Goal: Task Accomplishment & Management: Manage account settings

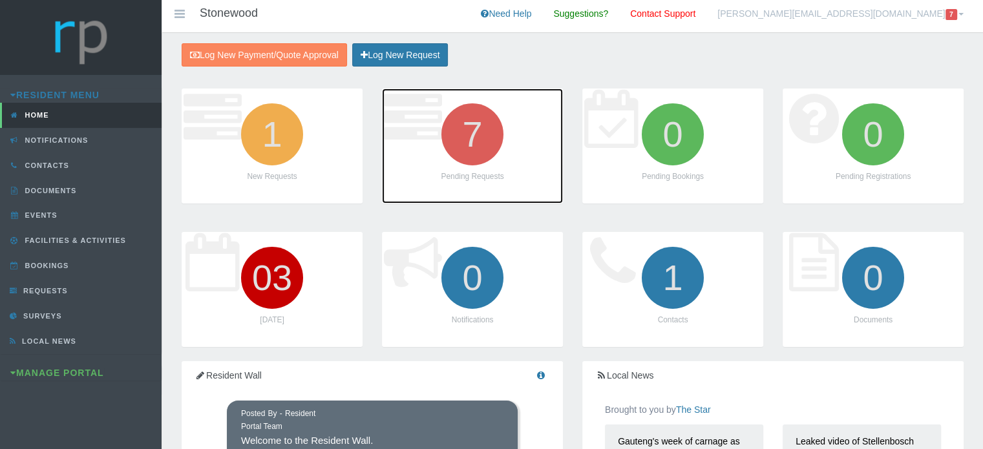
click at [468, 151] on icon "7" at bounding box center [472, 134] width 72 height 72
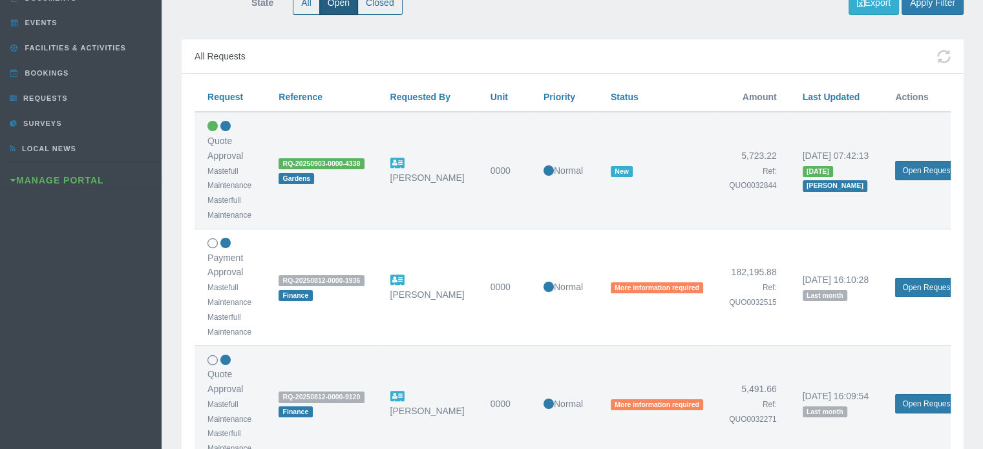
scroll to position [194, 0]
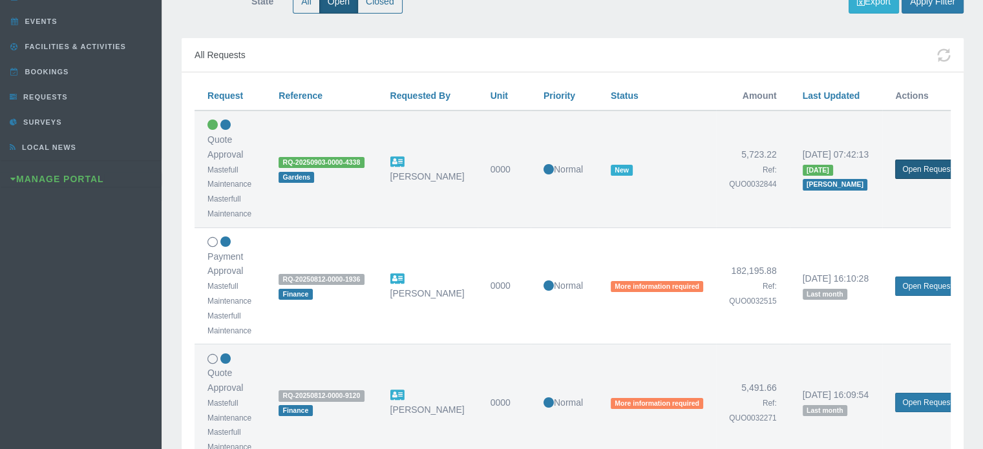
click at [920, 168] on link "Open Request" at bounding box center [927, 169] width 64 height 19
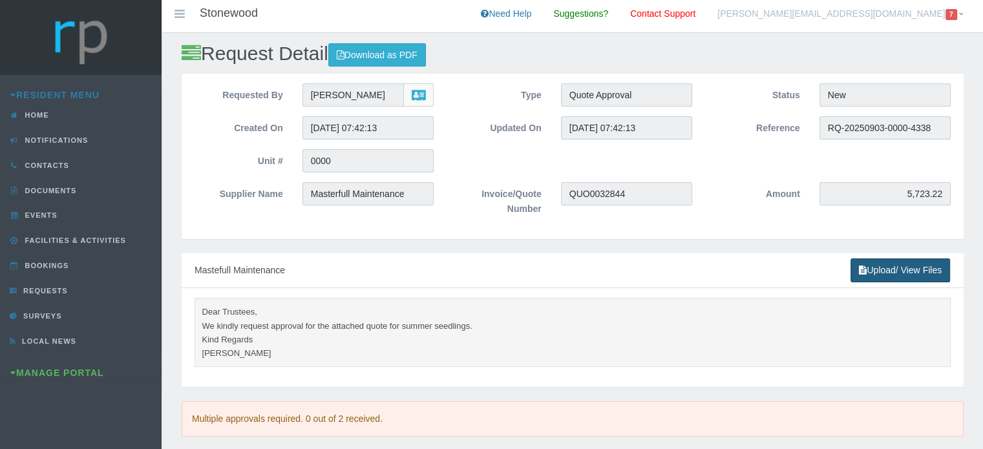
click at [867, 271] on link "Upload/ View Files" at bounding box center [900, 270] width 100 height 24
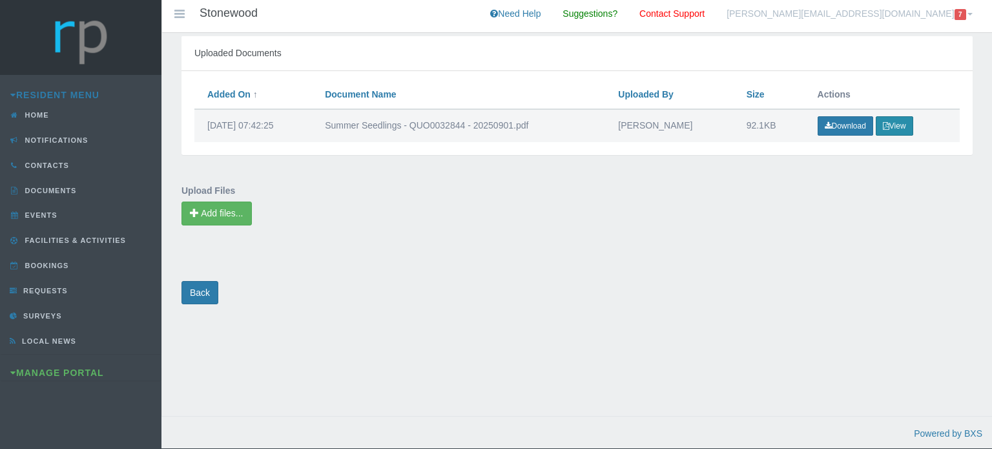
click at [899, 125] on button "View" at bounding box center [894, 125] width 37 height 19
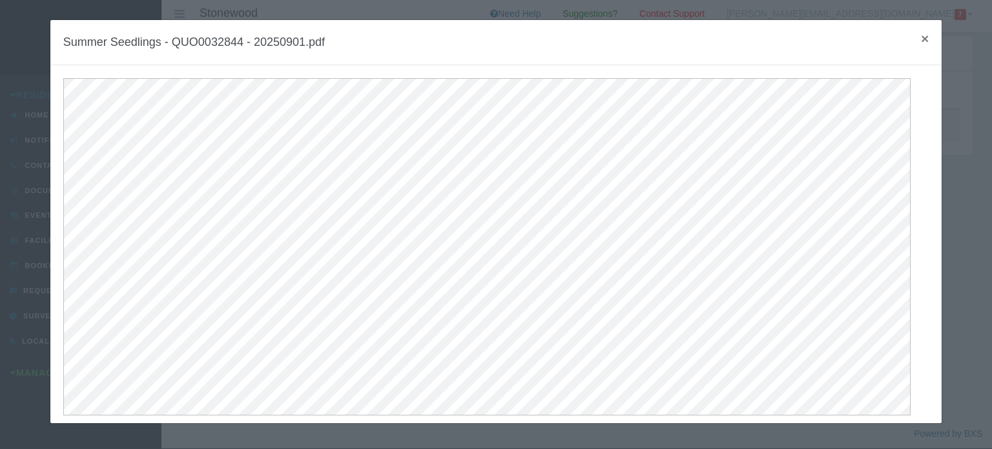
click at [921, 36] on span "×" at bounding box center [925, 38] width 8 height 15
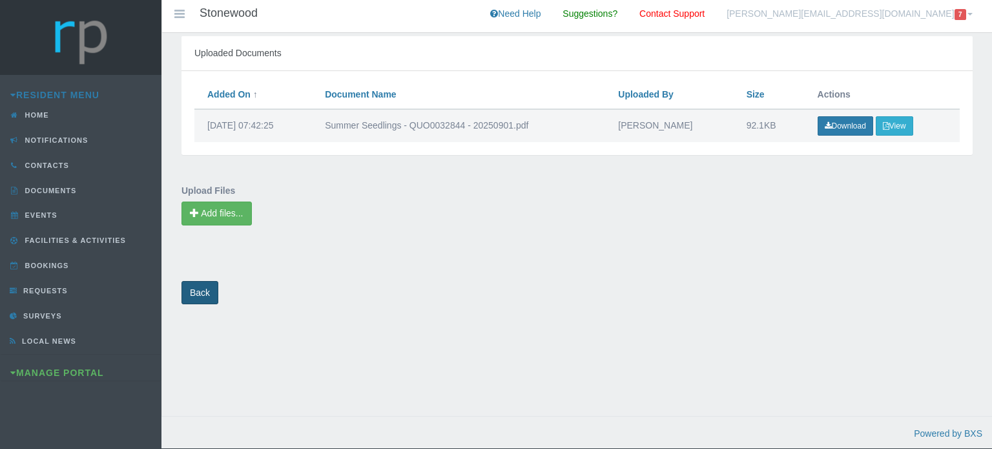
click at [204, 287] on link "Back" at bounding box center [200, 293] width 37 height 24
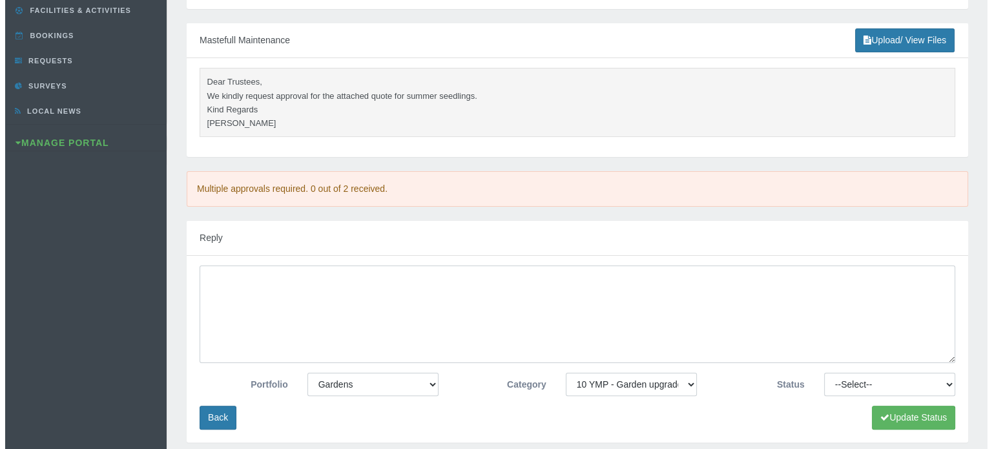
scroll to position [258, 0]
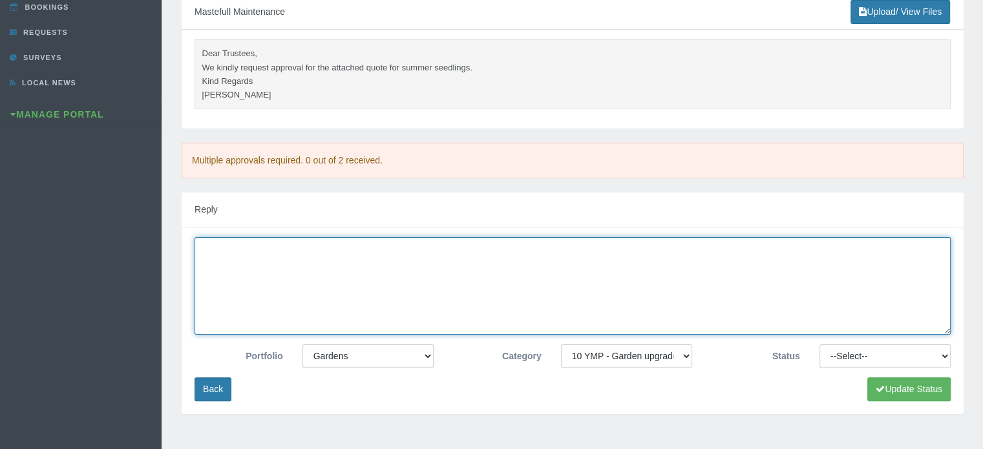
click at [271, 264] on textarea at bounding box center [572, 286] width 756 height 98
type textarea "Approved"
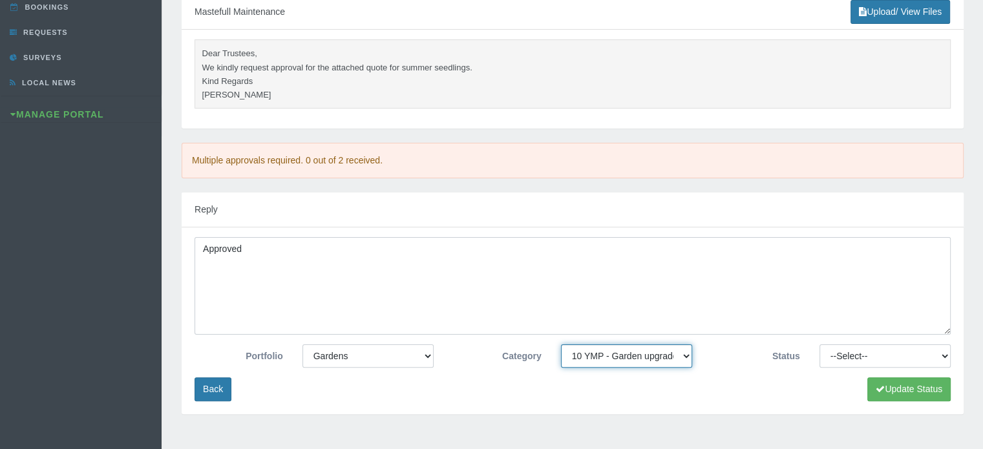
click at [604, 359] on select "-- None -- 10 YMP - Borehole 10 YMP - Fire Equipment 10 YMP - Garden upgrades 1…" at bounding box center [626, 355] width 131 height 23
click at [605, 358] on select "-- None -- 10 YMP - Borehole 10 YMP - Fire Equipment 10 YMP - Garden upgrades 1…" at bounding box center [626, 355] width 131 height 23
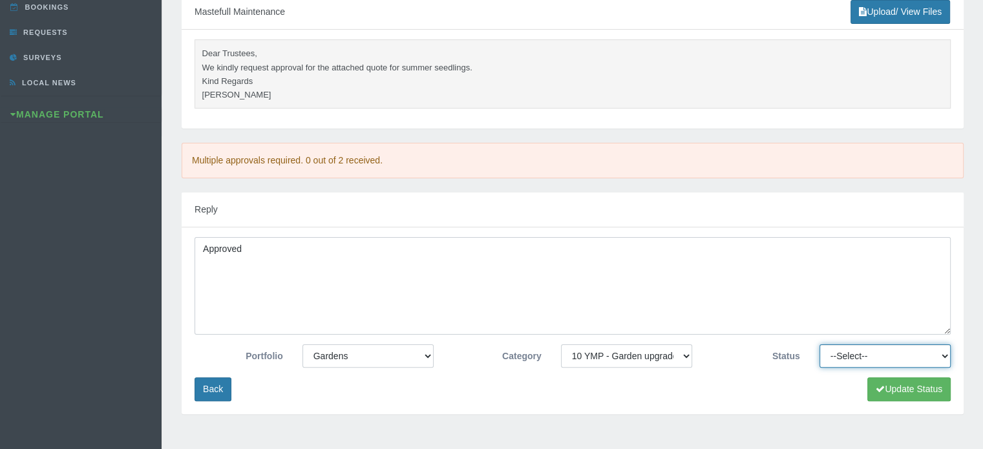
click at [841, 359] on select "--Select-- Approved Cancelled Completed Declined More information required New …" at bounding box center [884, 355] width 131 height 23
select select "APPROVED"
click at [819, 344] on select "--Select-- Approved Cancelled Completed Declined More information required New …" at bounding box center [884, 355] width 131 height 23
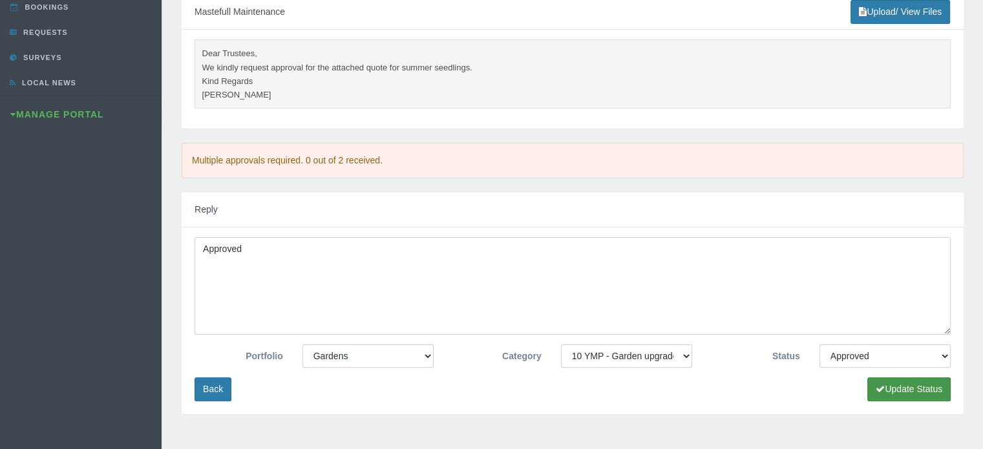
click at [894, 387] on button "Update Status" at bounding box center [908, 389] width 83 height 24
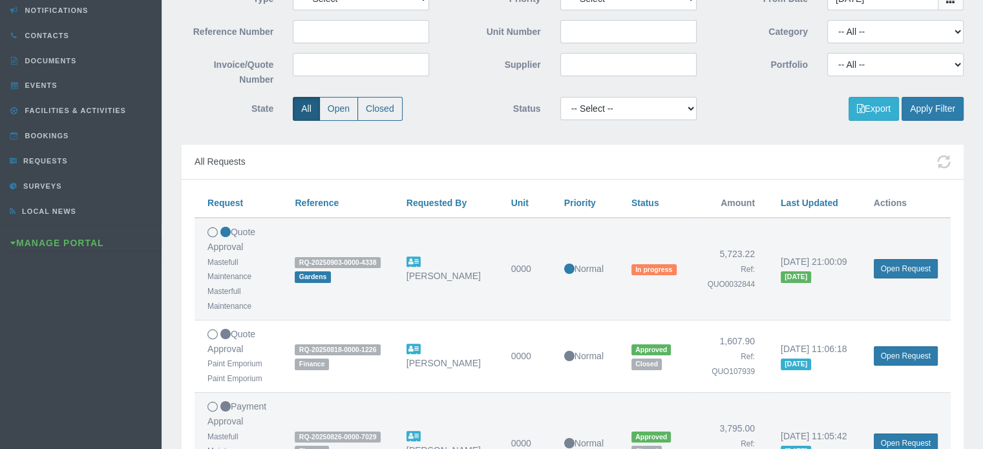
scroll to position [129, 0]
click at [330, 112] on label "Open" at bounding box center [338, 110] width 39 height 24
radio input "true"
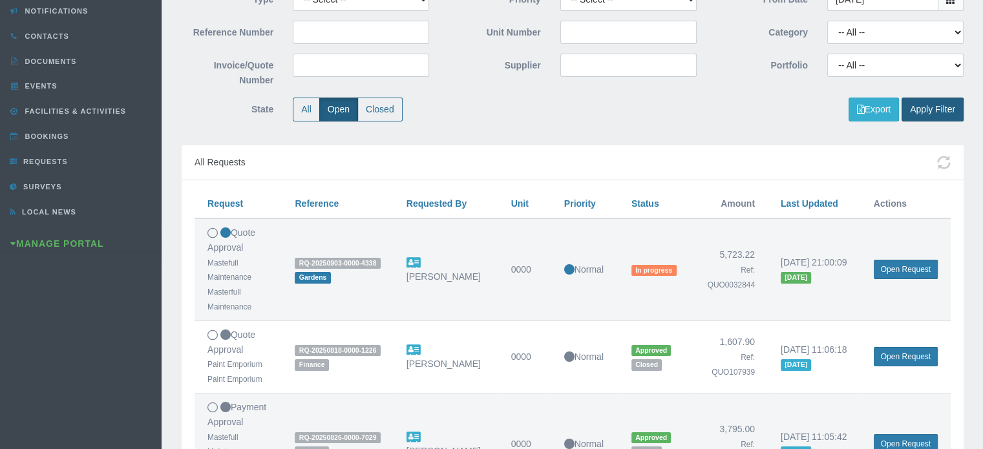
click at [919, 101] on button "Apply Filter" at bounding box center [932, 110] width 62 height 24
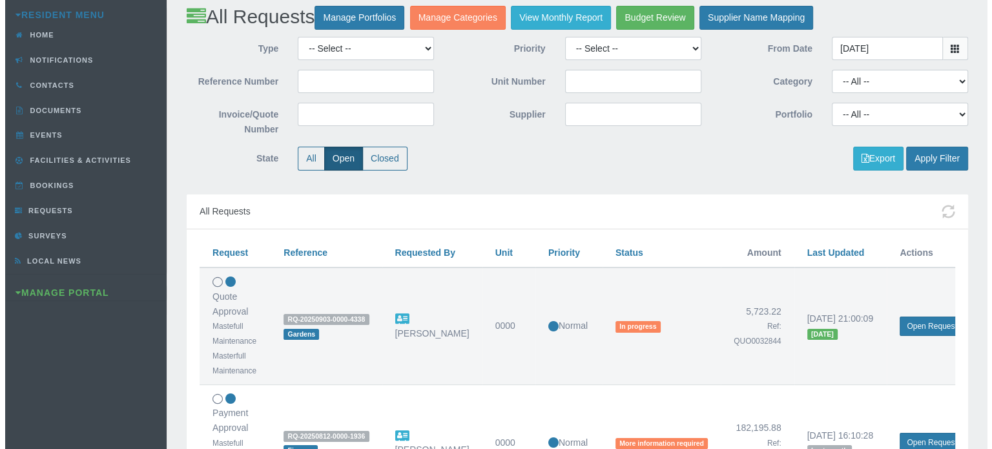
scroll to position [0, 0]
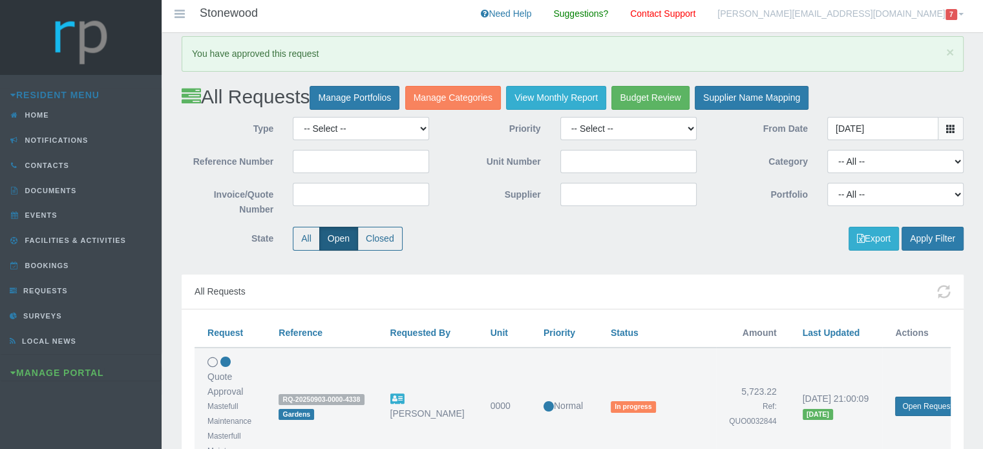
click at [876, 15] on link "wendy@brumawen.com 7" at bounding box center [841, 16] width 266 height 32
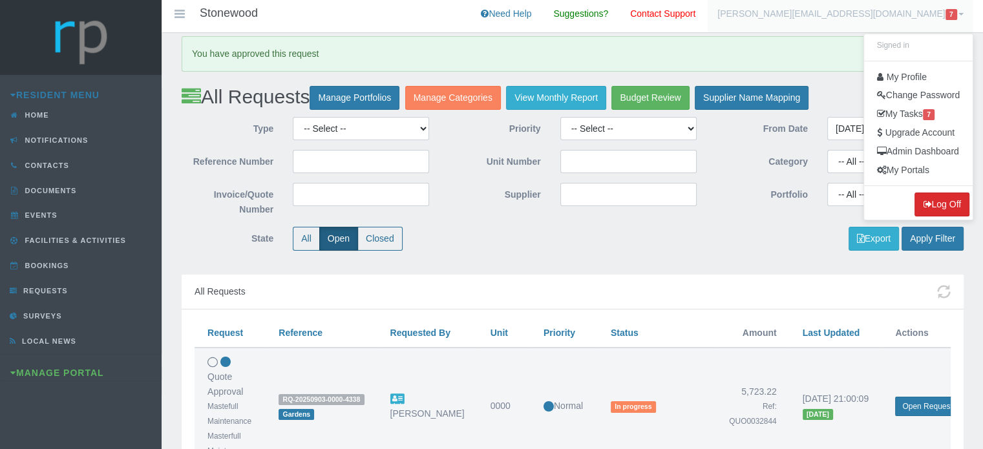
click at [943, 207] on button "Log Off" at bounding box center [941, 205] width 55 height 24
